Goal: Task Accomplishment & Management: Manage account settings

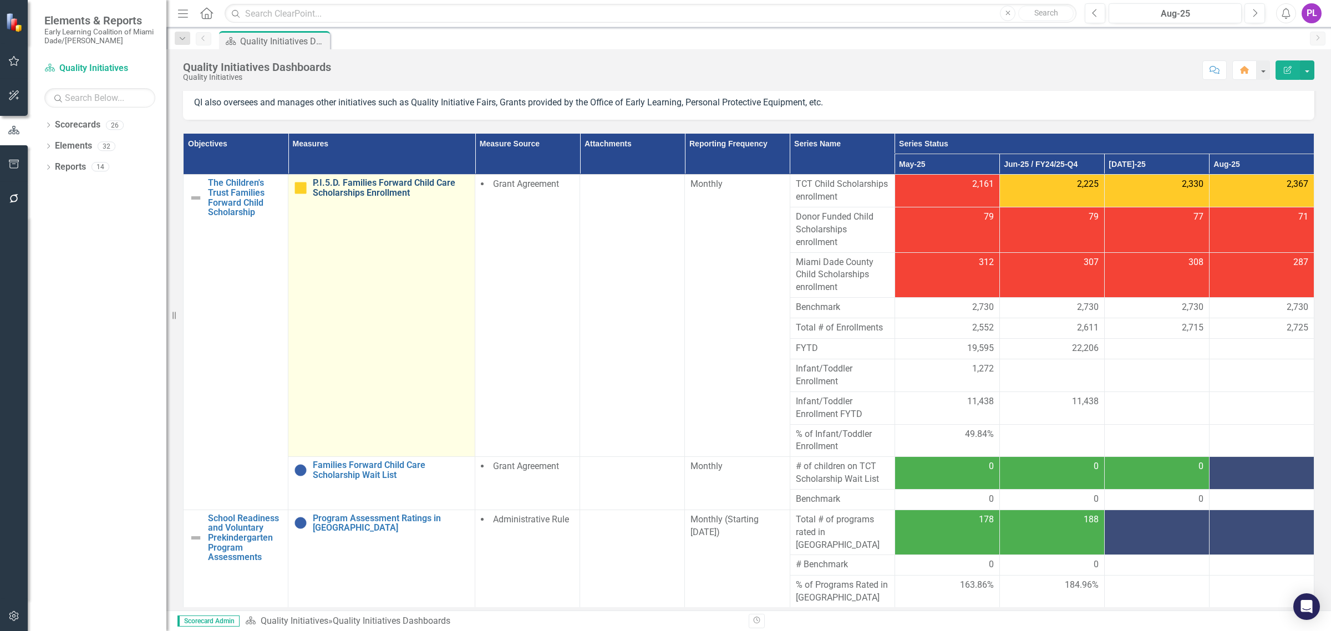
click at [403, 187] on link "P.I.5.D. Families Forward Child Care Scholarships Enrollment" at bounding box center [391, 187] width 156 height 19
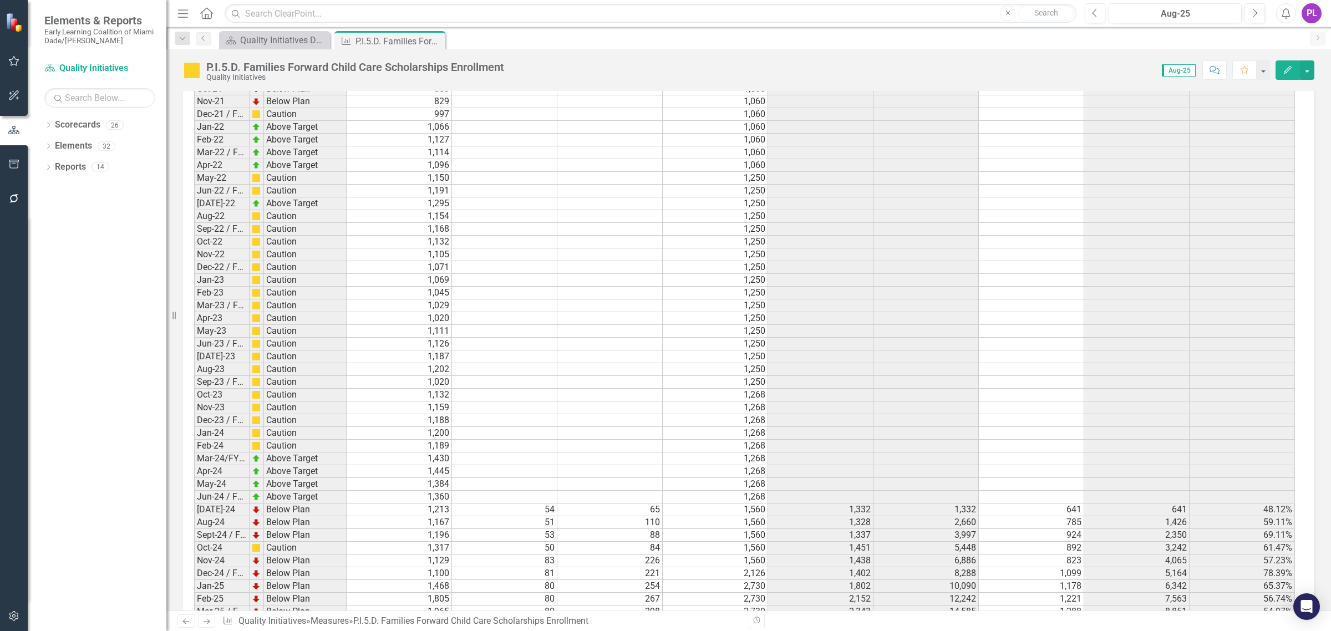
scroll to position [1751, 0]
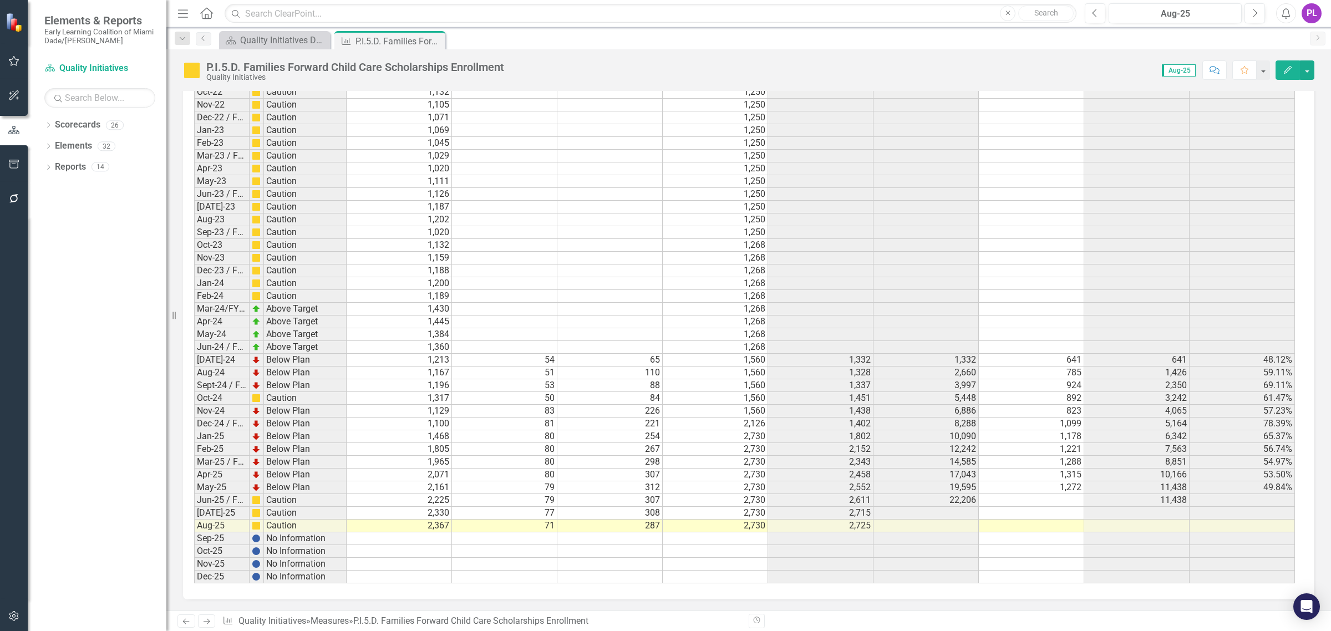
click at [545, 533] on td at bounding box center [504, 539] width 105 height 13
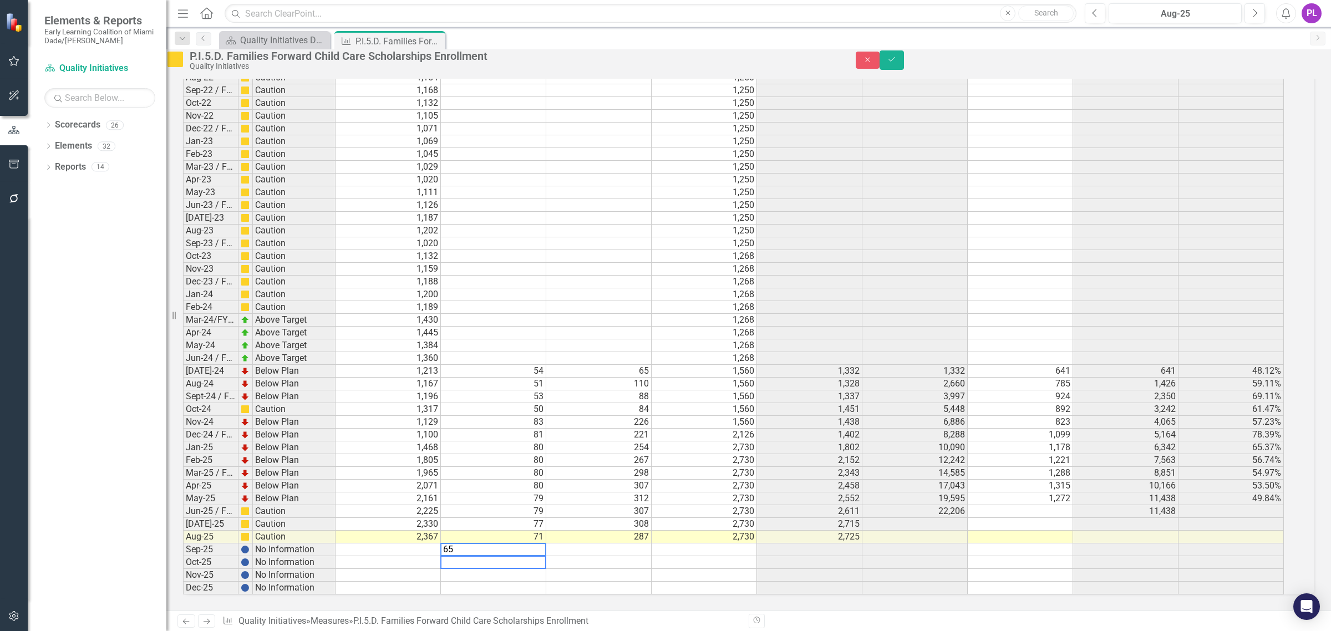
scroll to position [1752, 0]
drag, startPoint x: 694, startPoint y: 533, endPoint x: 604, endPoint y: 553, distance: 92.7
click at [693, 544] on td at bounding box center [704, 550] width 105 height 13
click at [441, 544] on td at bounding box center [388, 550] width 105 height 13
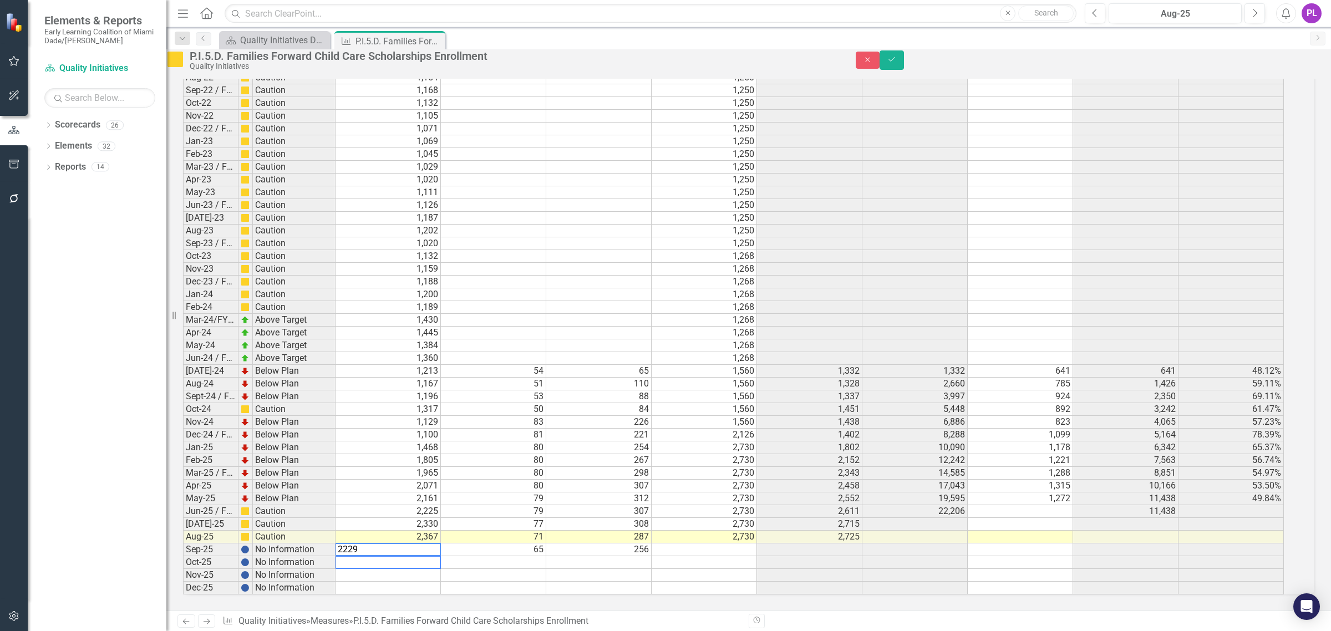
click at [622, 288] on td at bounding box center [598, 294] width 105 height 13
click at [417, 556] on td at bounding box center [388, 562] width 105 height 13
type textarea "2229"
type textarea "65"
type textarea "2367"
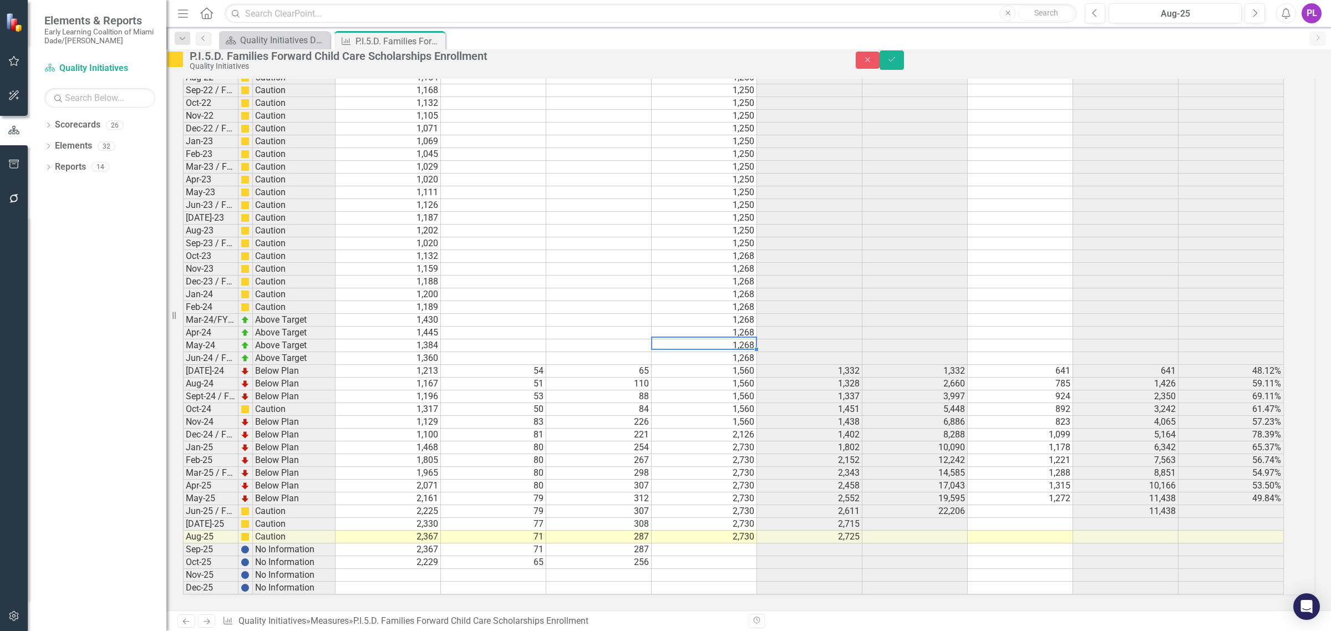
click at [703, 327] on td "1,268" at bounding box center [704, 333] width 105 height 13
click at [904, 60] on button "Save" at bounding box center [892, 59] width 24 height 19
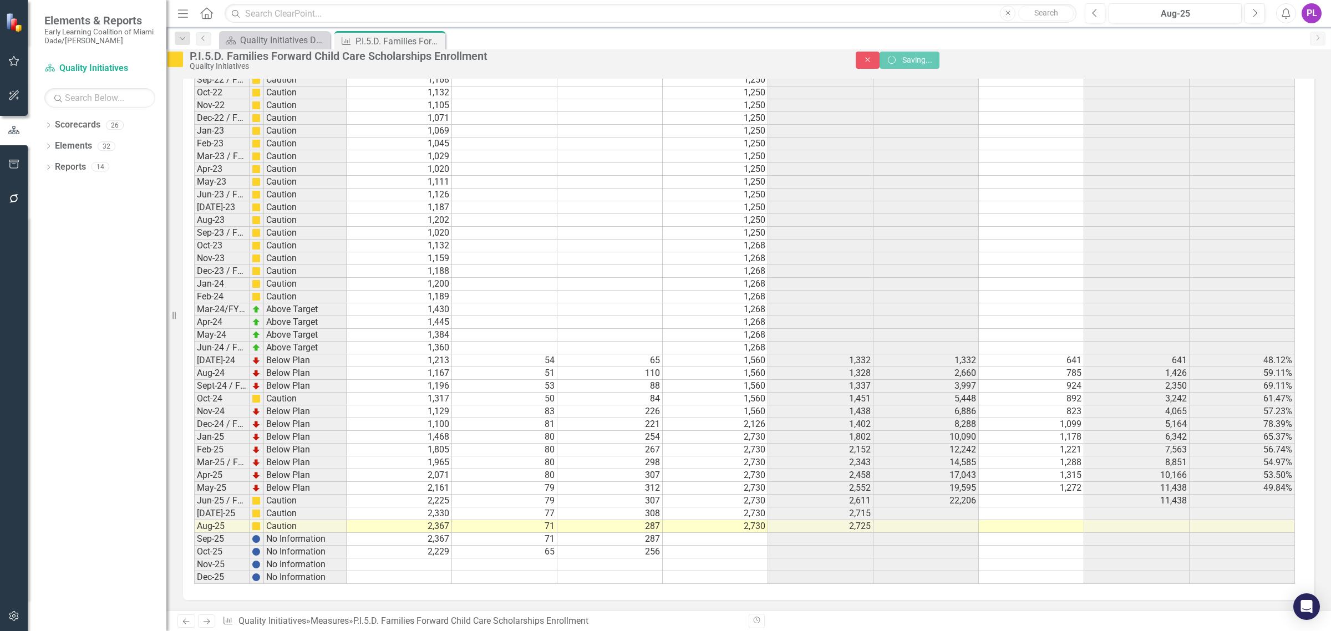
scroll to position [1751, 0]
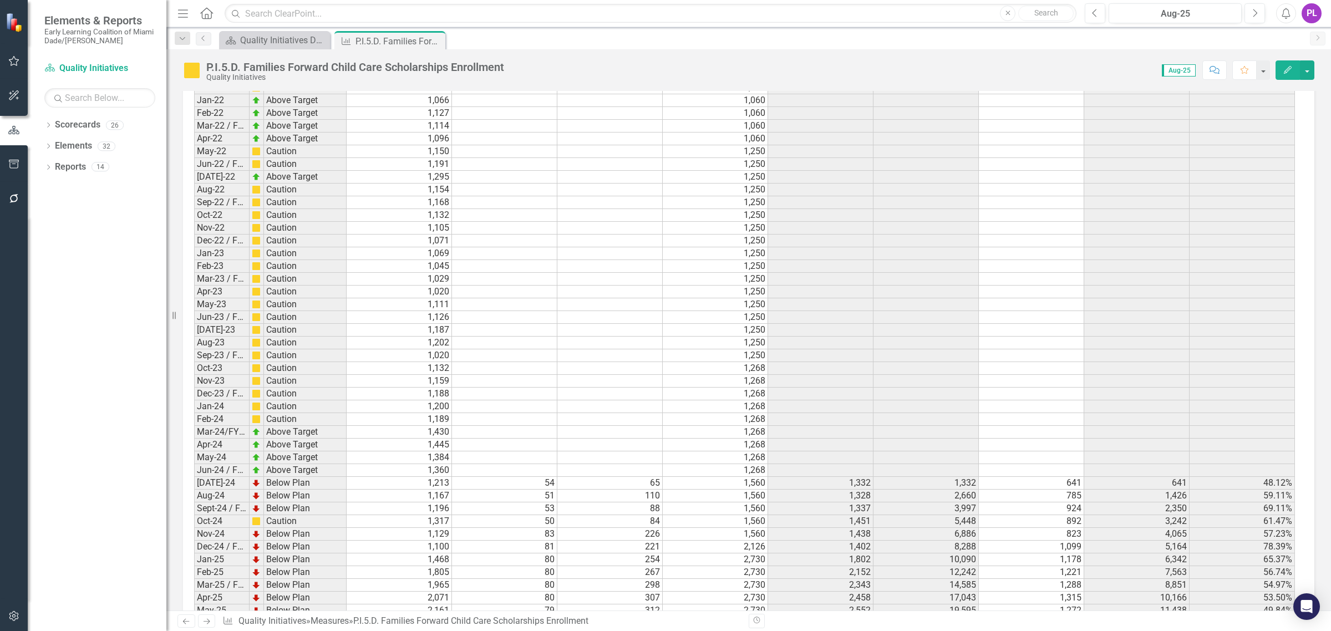
scroll to position [1751, 0]
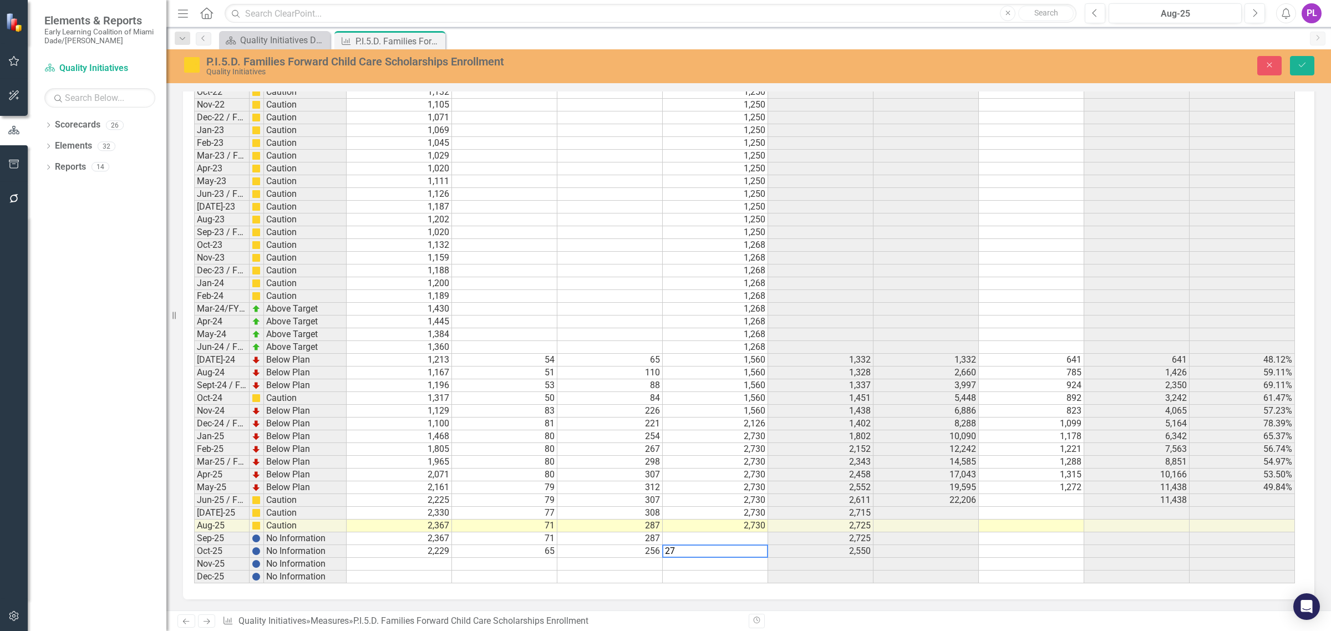
scroll to position [1752, 0]
type textarea "2730"
click at [1301, 59] on button "Save" at bounding box center [1302, 65] width 24 height 19
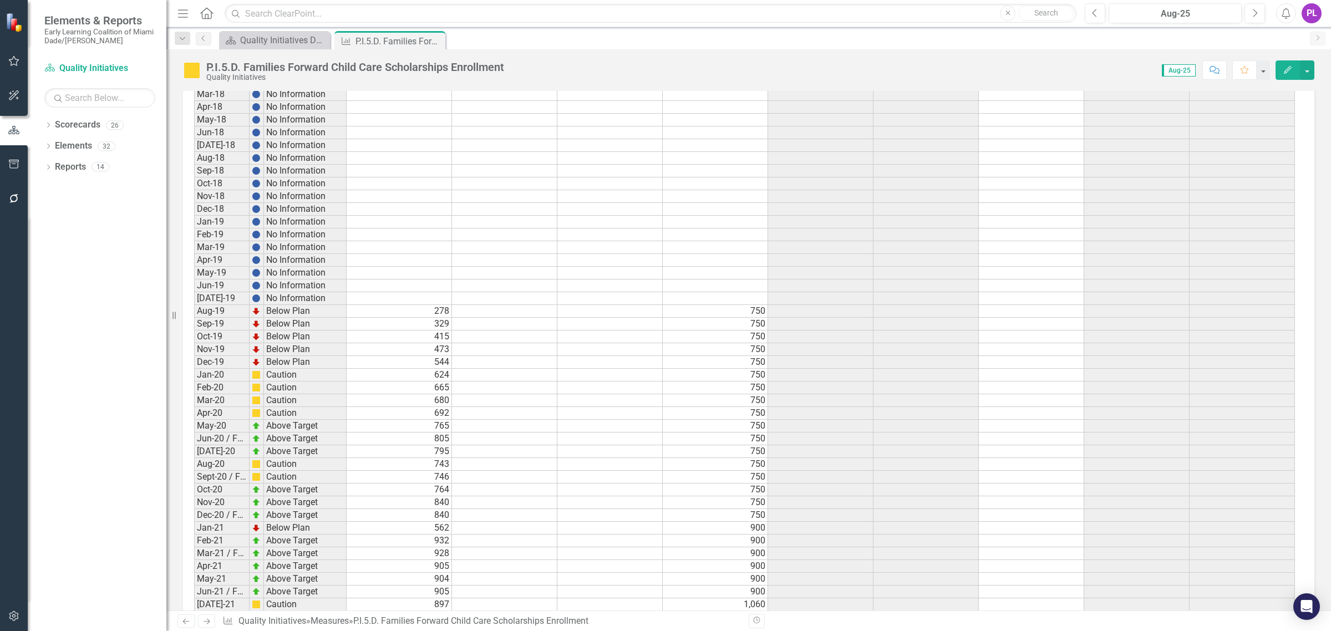
scroll to position [693, 0]
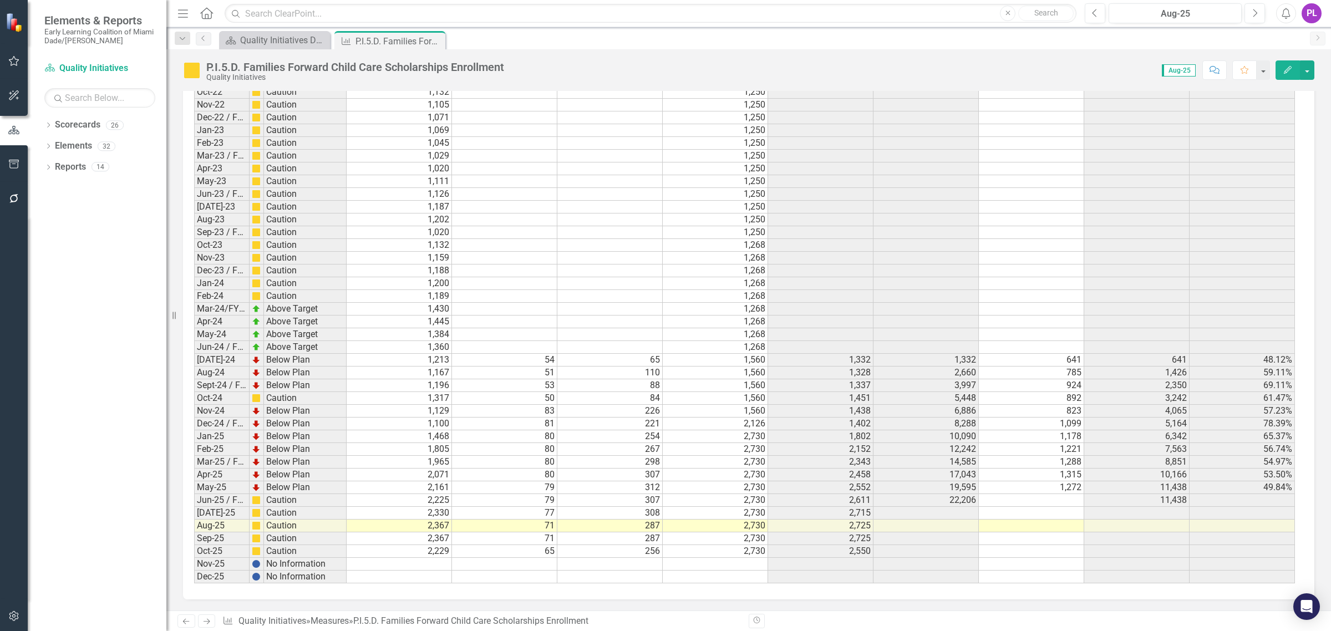
scroll to position [13, 0]
